Goal: Transaction & Acquisition: Purchase product/service

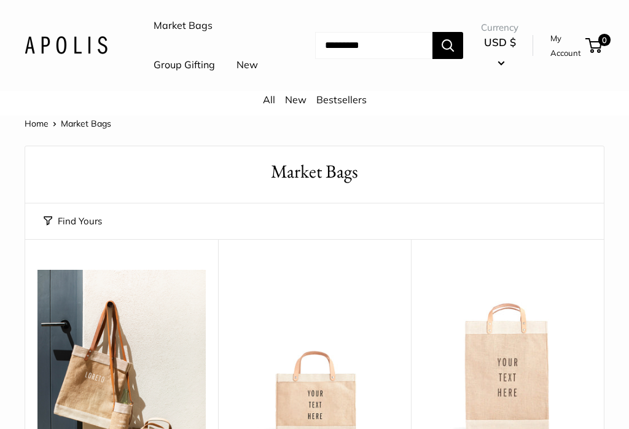
click at [345, 106] on link "Bestsellers" at bounding box center [341, 99] width 50 height 12
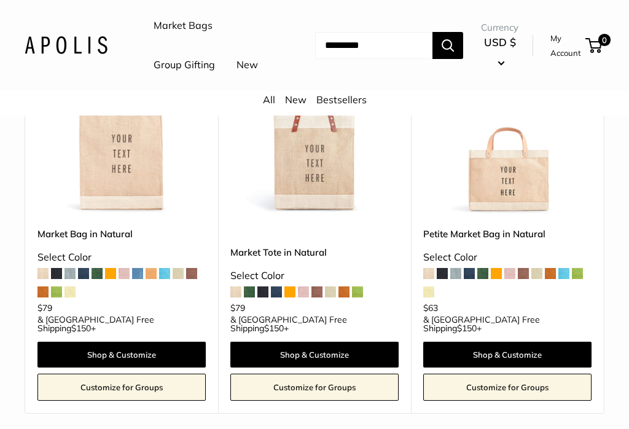
scroll to position [223, 0]
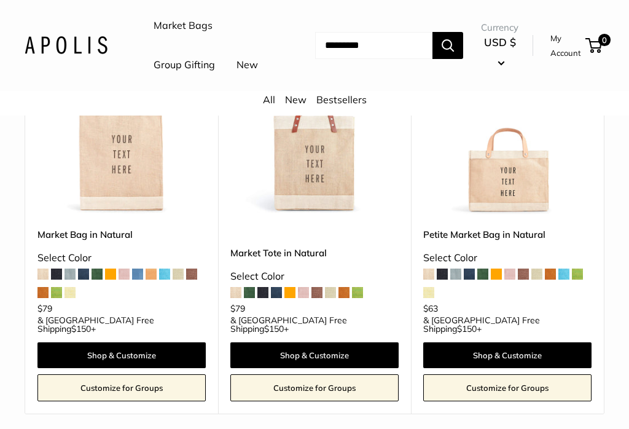
click at [124, 197] on img at bounding box center [121, 131] width 168 height 168
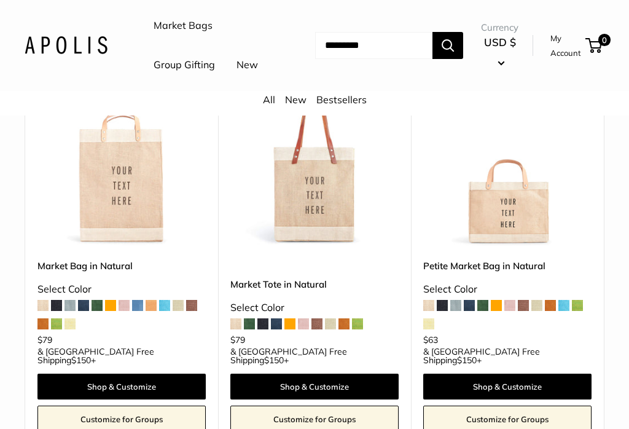
scroll to position [192, 0]
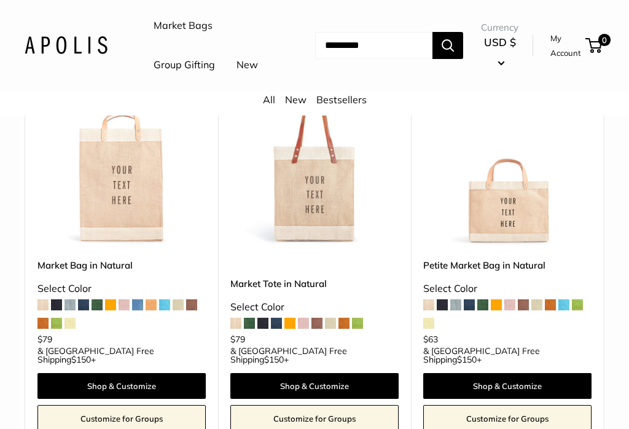
click at [69, 246] on img at bounding box center [121, 162] width 168 height 168
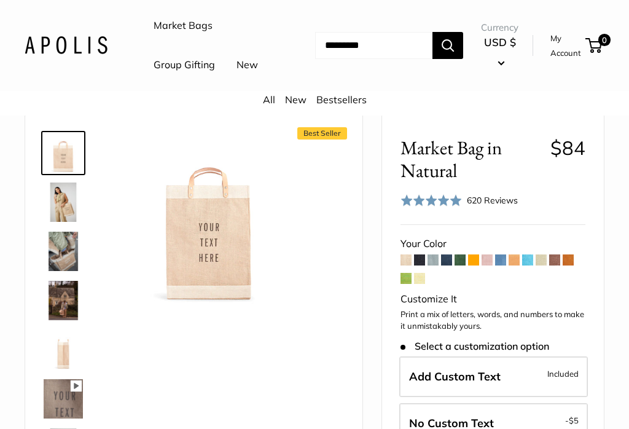
click at [420, 265] on span at bounding box center [419, 259] width 11 height 11
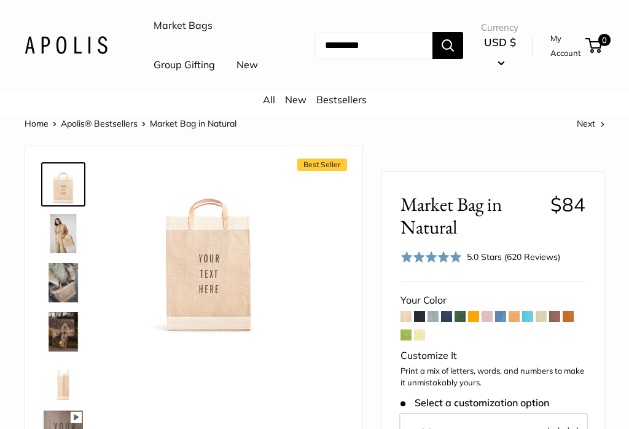
scroll to position [29, 0]
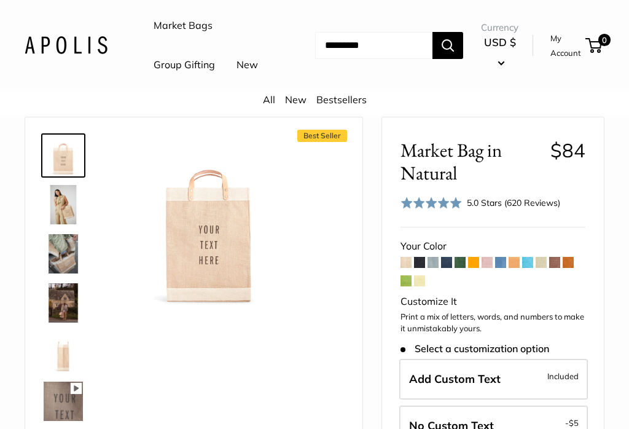
click at [425, 286] on span at bounding box center [419, 280] width 11 height 11
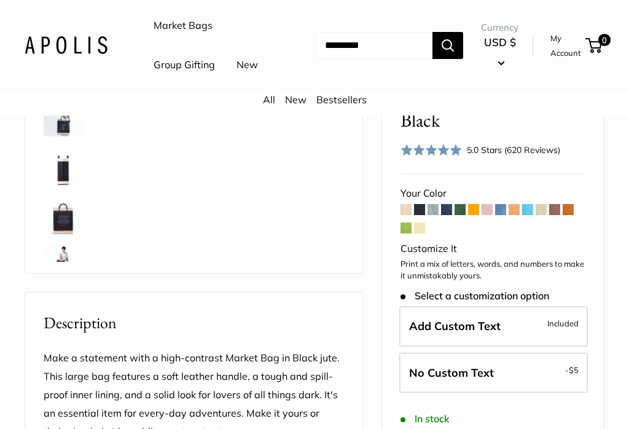
scroll to position [264, 0]
click at [516, 308] on label "Add Custom Text Included" at bounding box center [493, 326] width 189 height 41
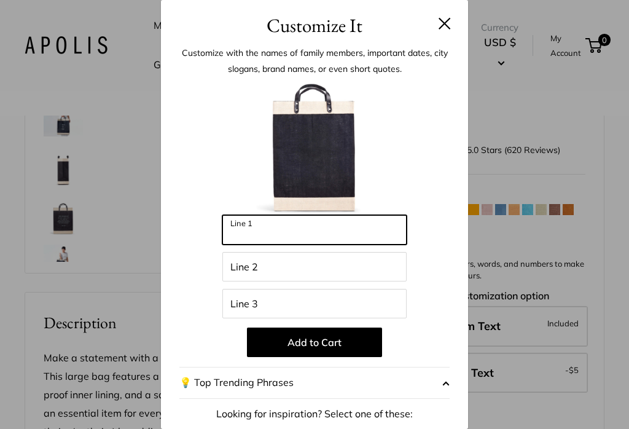
click at [267, 227] on input "Line 1" at bounding box center [314, 229] width 184 height 29
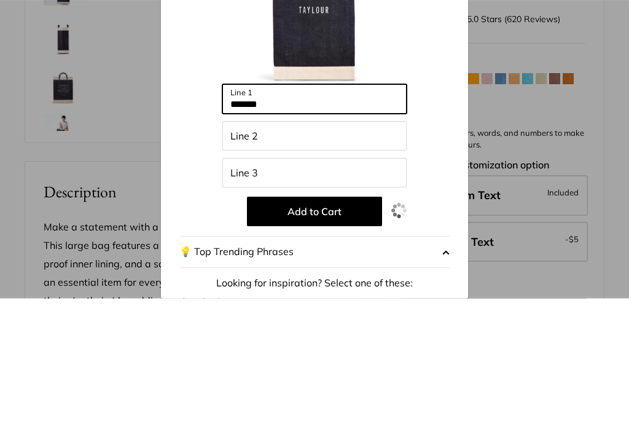
type input "*******"
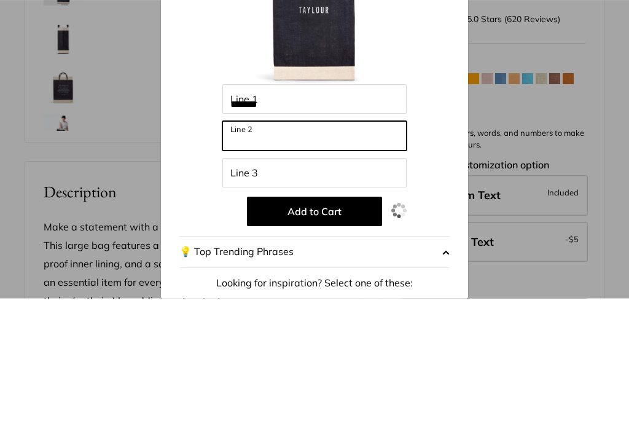
click at [334, 252] on input "Line 2" at bounding box center [314, 266] width 184 height 29
type input "*"
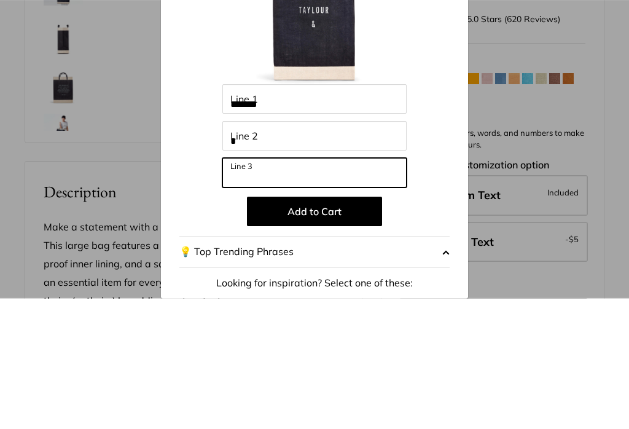
click at [297, 289] on input "Line 3" at bounding box center [314, 303] width 184 height 29
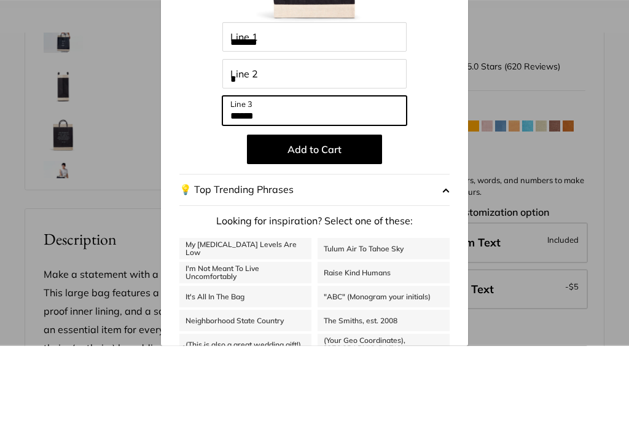
scroll to position [122, 0]
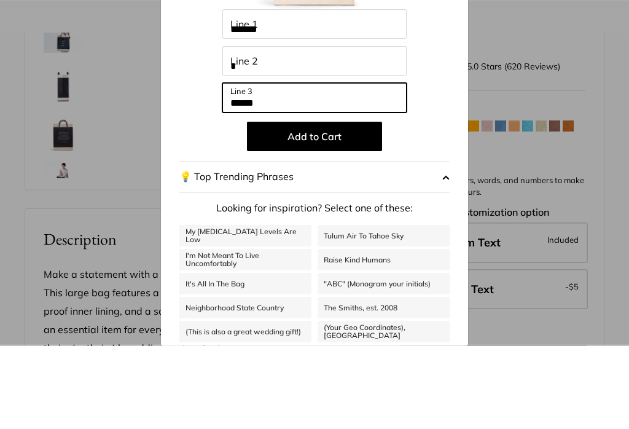
type input "******"
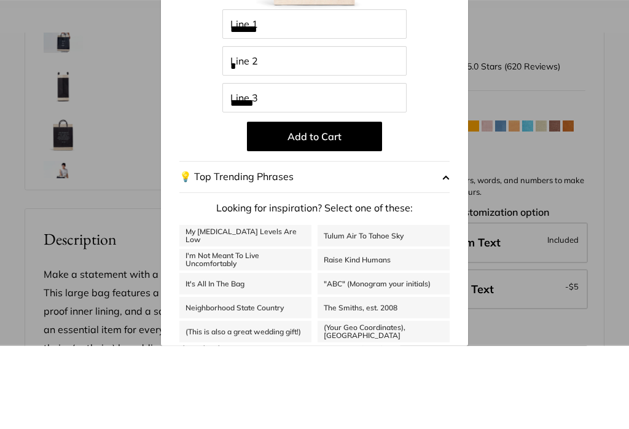
click at [352, 205] on button "Add to Cart" at bounding box center [314, 219] width 135 height 29
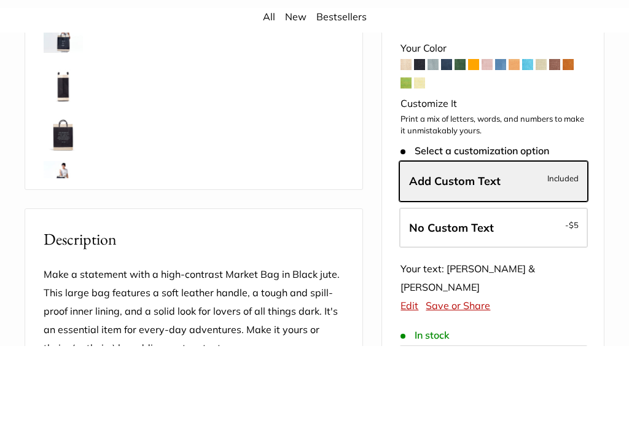
scroll to position [348, 0]
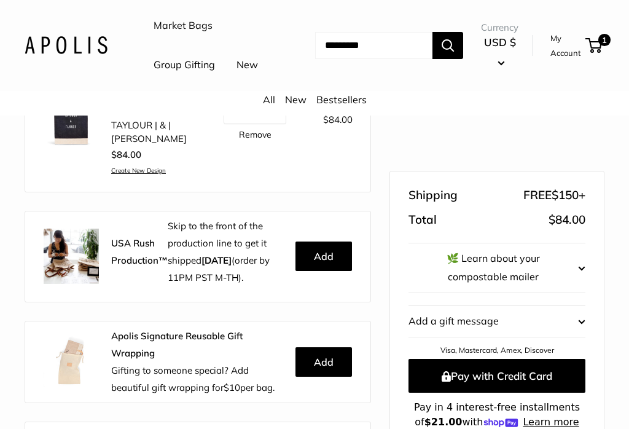
scroll to position [218, 0]
click at [558, 372] on button "Pay with Credit Card" at bounding box center [497, 376] width 177 height 34
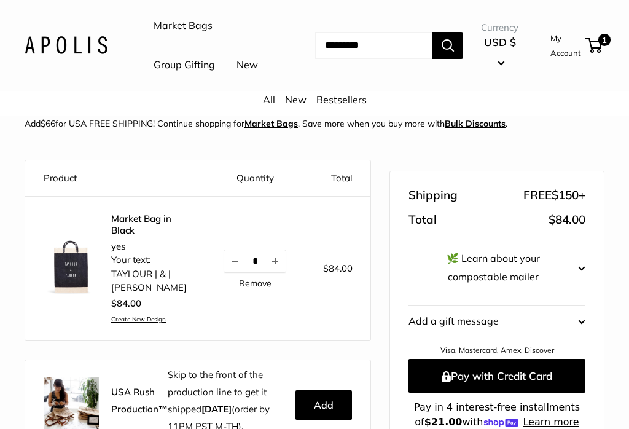
scroll to position [0, 0]
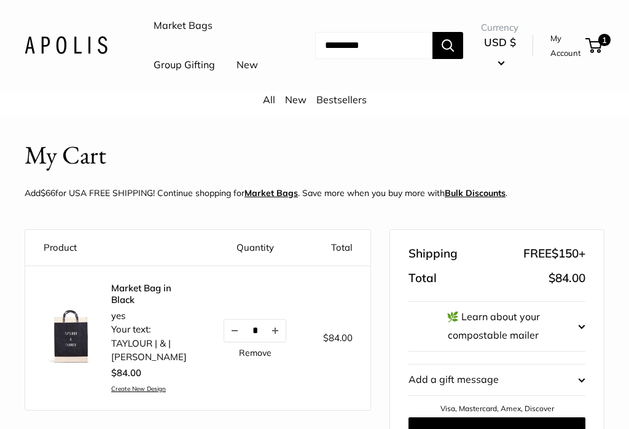
click at [186, 28] on link "Market Bags" at bounding box center [183, 26] width 59 height 18
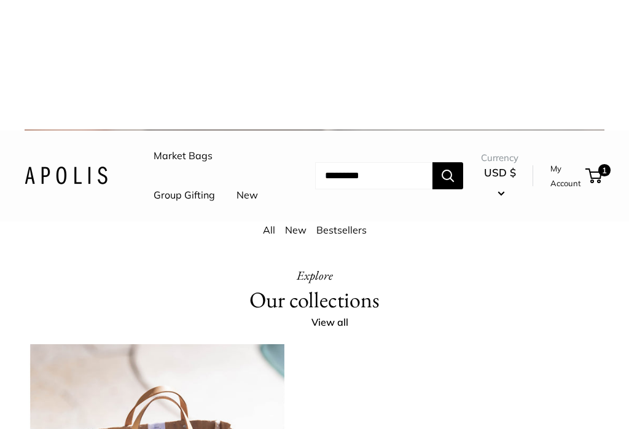
scroll to position [1817, 0]
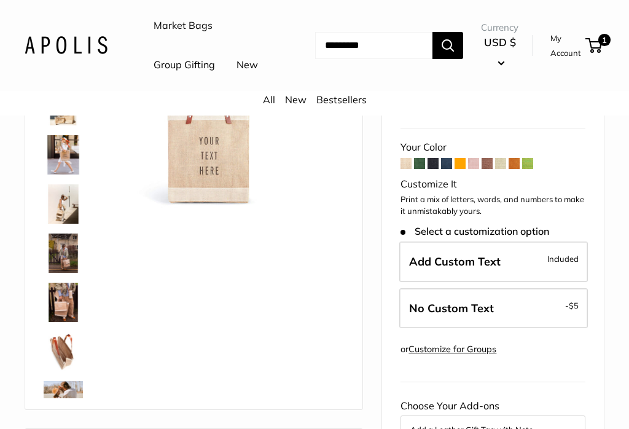
scroll to position [136, 0]
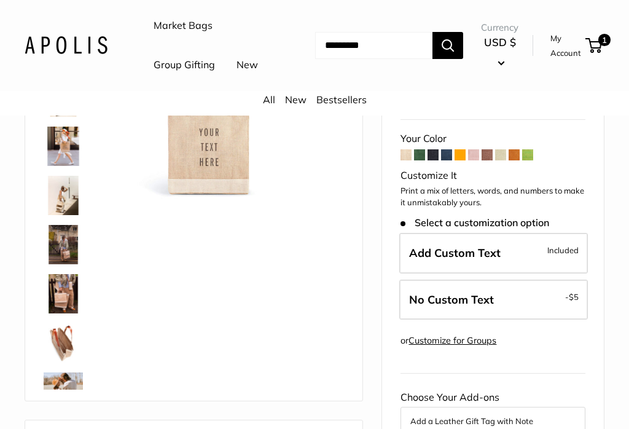
click at [496, 260] on span "Add Custom Text" at bounding box center [455, 253] width 92 height 14
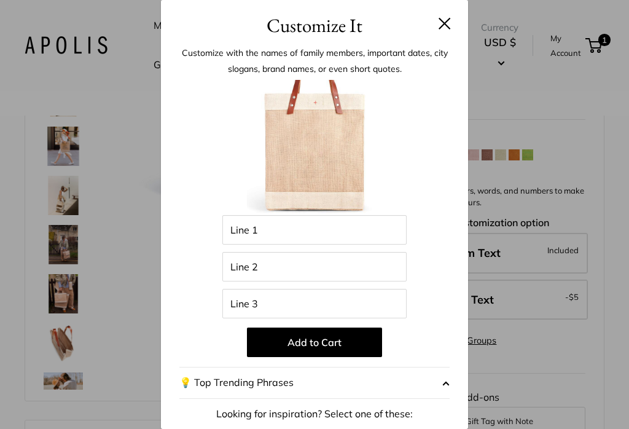
click at [448, 18] on button at bounding box center [445, 23] width 12 height 12
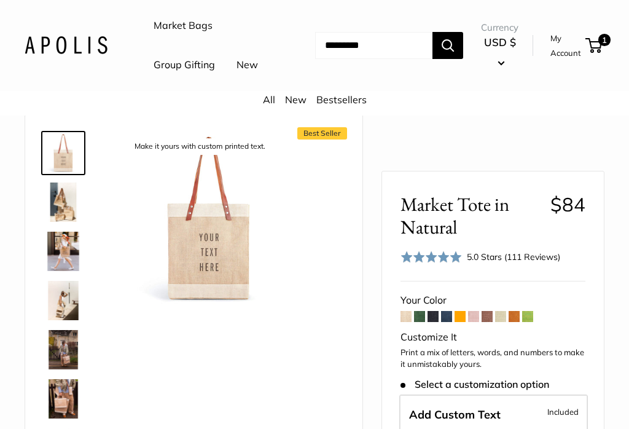
scroll to position [0, 0]
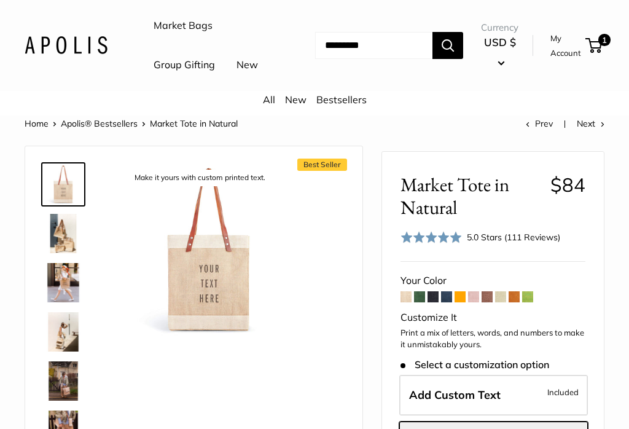
click at [505, 302] on span at bounding box center [500, 296] width 11 height 11
click at [345, 106] on link "Bestsellers" at bounding box center [341, 99] width 50 height 12
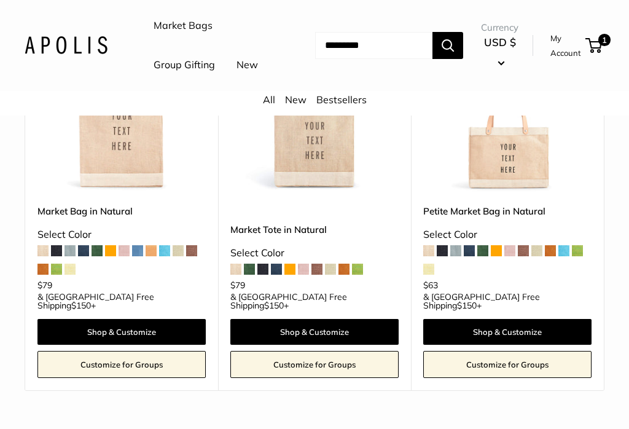
scroll to position [247, 0]
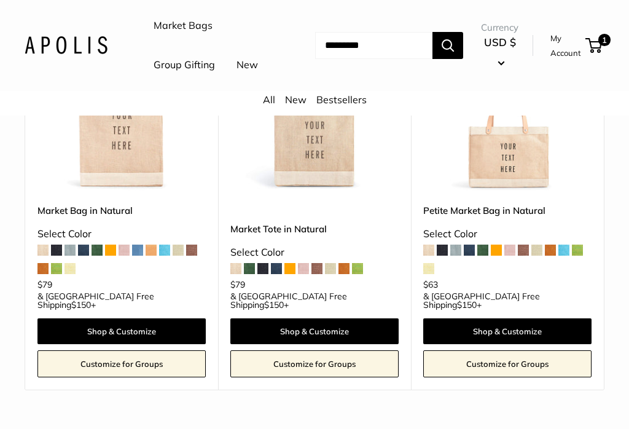
click at [534, 191] on img at bounding box center [507, 107] width 168 height 168
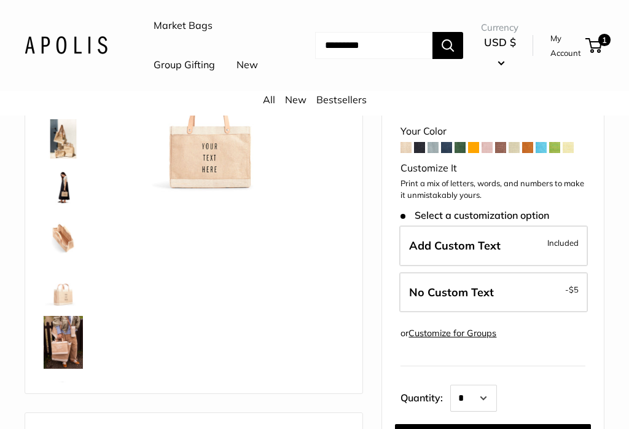
scroll to position [144, 0]
click at [422, 153] on span at bounding box center [419, 147] width 11 height 11
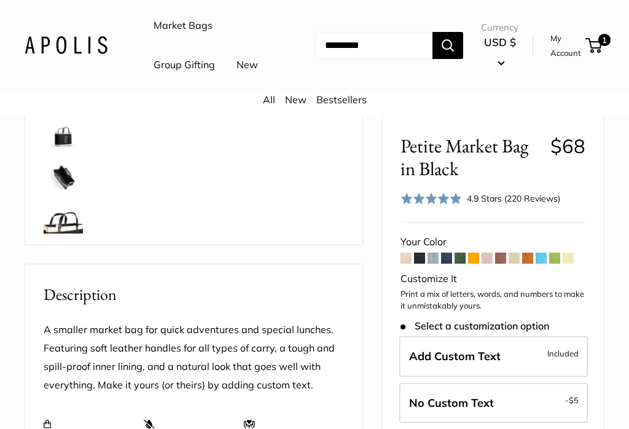
scroll to position [294, 0]
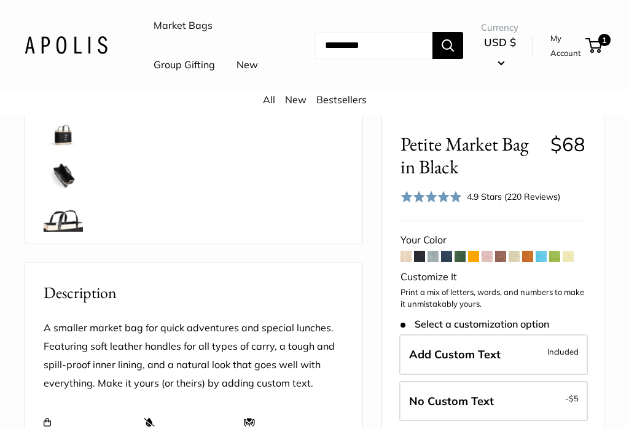
click at [479, 347] on span "Add Custom Text" at bounding box center [455, 354] width 92 height 14
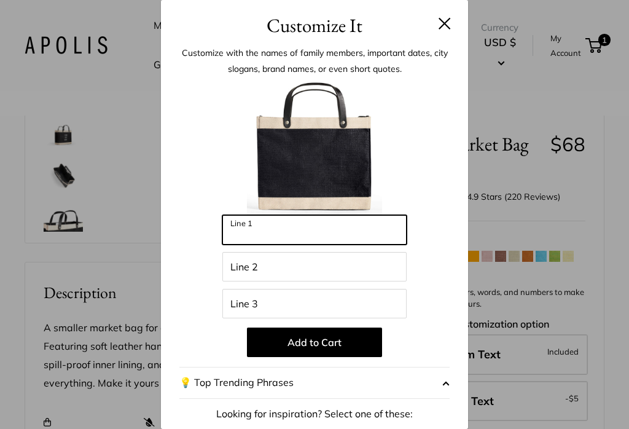
click at [275, 232] on input "Line 1" at bounding box center [314, 229] width 184 height 29
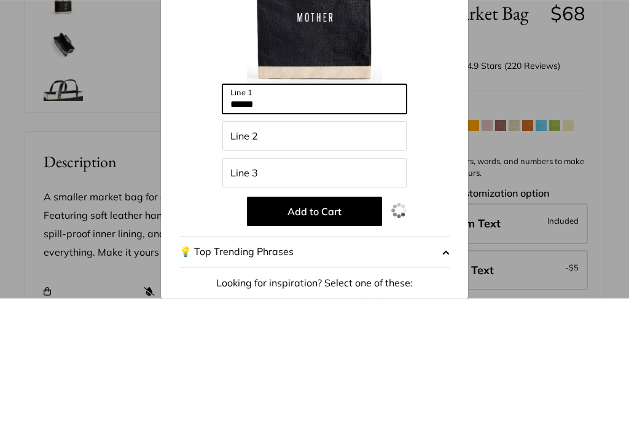
click at [312, 215] on input "******" at bounding box center [314, 229] width 184 height 29
type input "******"
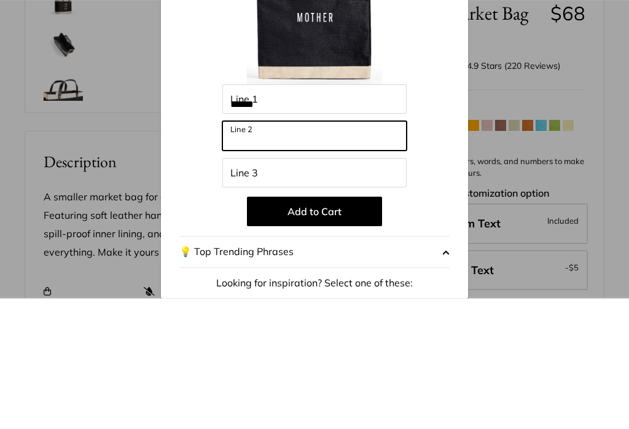
click at [292, 252] on input "Line 2" at bounding box center [314, 266] width 184 height 29
type input "******"
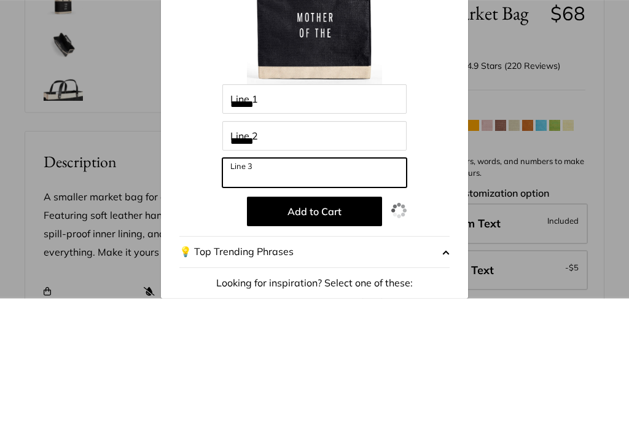
click at [295, 289] on input "Line 3" at bounding box center [314, 303] width 184 height 29
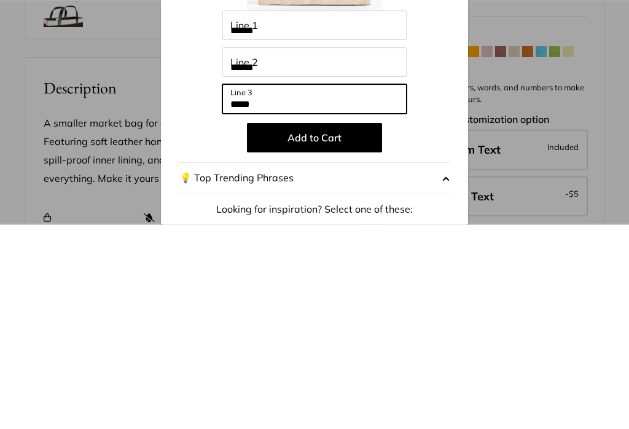
type input "*****"
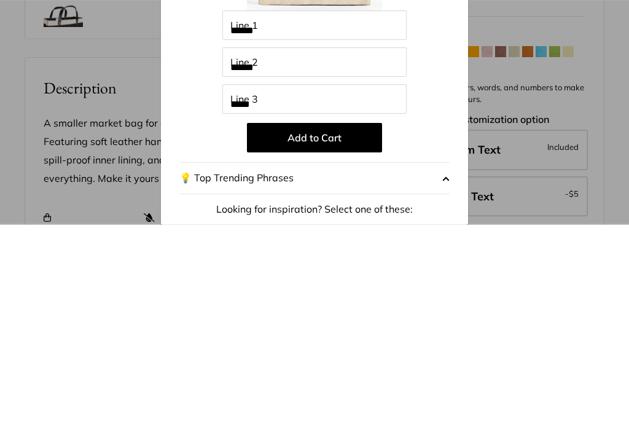
click at [335, 327] on button "Add to Cart" at bounding box center [314, 341] width 135 height 29
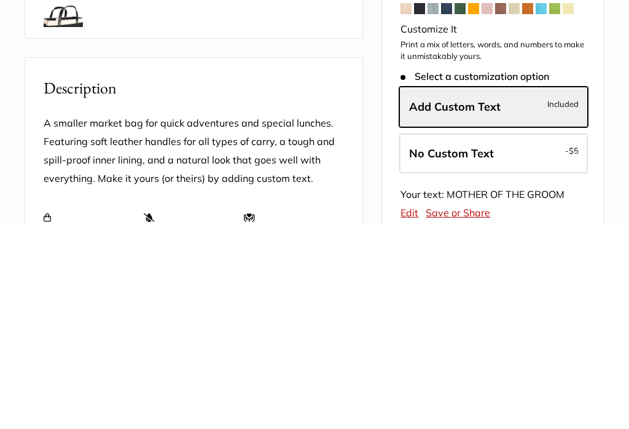
scroll to position [499, 0]
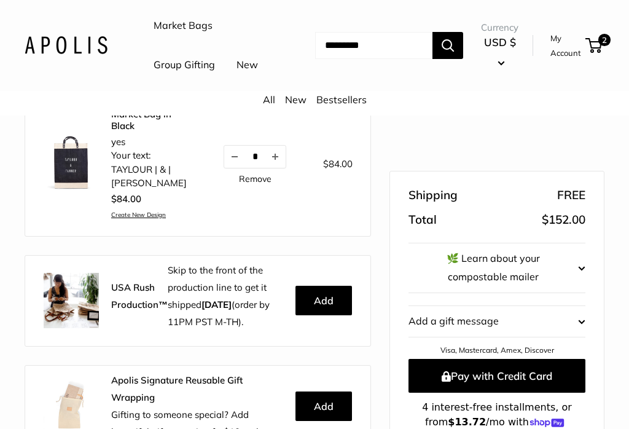
scroll to position [312, 0]
click at [533, 374] on button "Pay with Credit Card" at bounding box center [497, 376] width 177 height 34
